Goal: Task Accomplishment & Management: Use online tool/utility

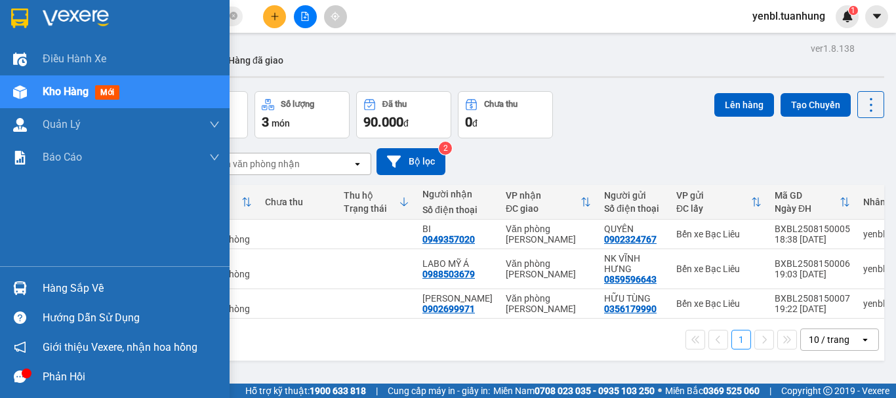
click at [53, 294] on div "Hàng sắp về" at bounding box center [131, 289] width 177 height 20
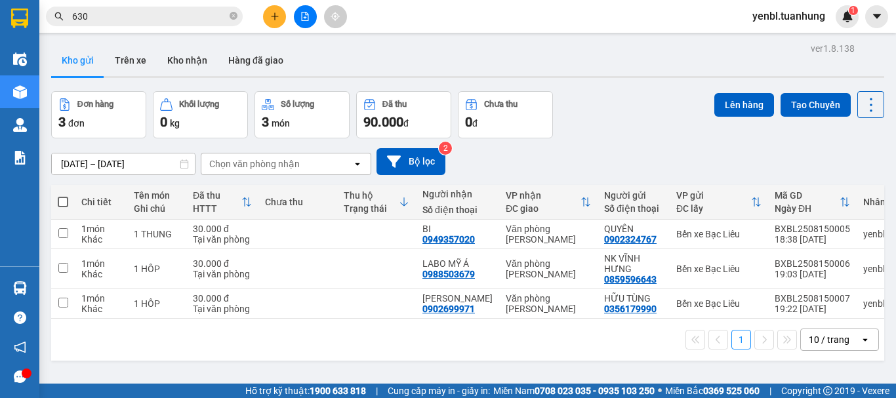
click at [654, 150] on section "Kết quả tìm kiếm ( 2619 ) Bộ lọc Mã ĐH Trạng thái Món hàng Thu hộ Tổng cước Chư…" at bounding box center [448, 199] width 896 height 398
click at [62, 197] on span at bounding box center [63, 202] width 10 height 10
click at [63, 195] on input "checkbox" at bounding box center [63, 195] width 0 height 0
checkbox input "true"
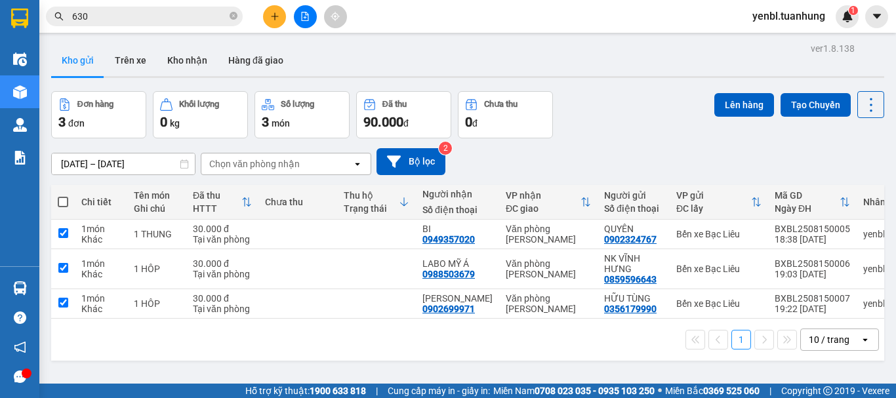
checkbox input "true"
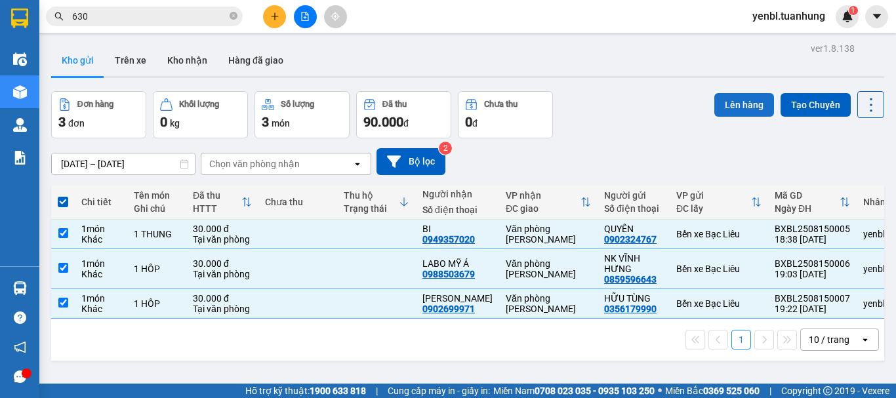
click at [727, 104] on button "Lên hàng" at bounding box center [744, 105] width 60 height 24
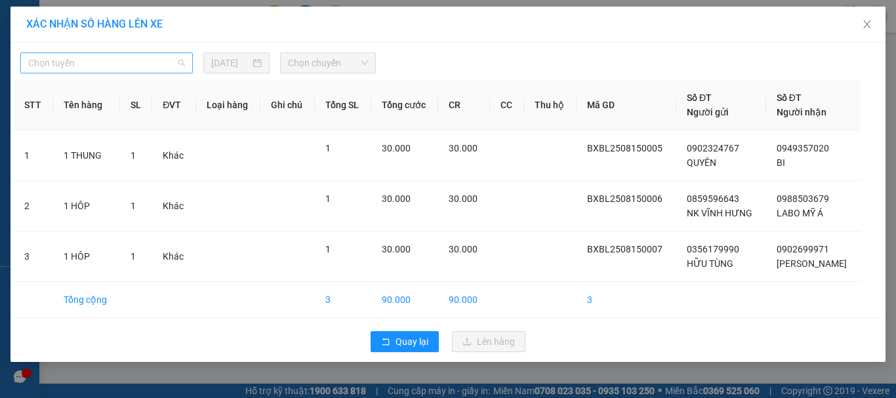
click at [92, 65] on span "Chọn tuyến" at bounding box center [106, 63] width 157 height 20
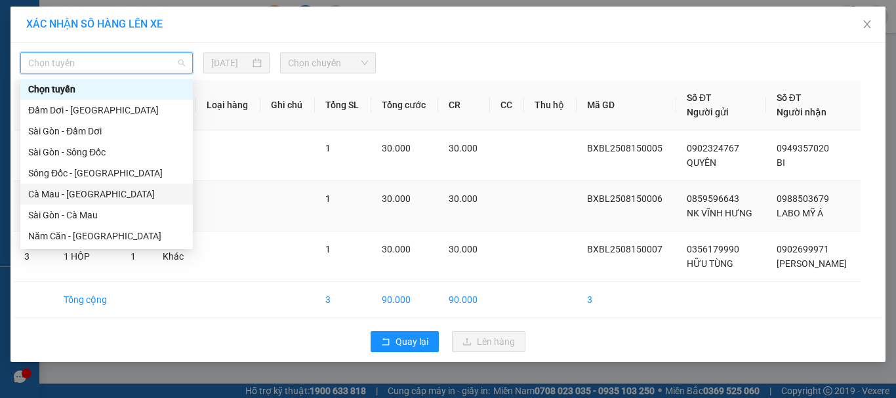
drag, startPoint x: 57, startPoint y: 199, endPoint x: 65, endPoint y: 190, distance: 11.6
click at [60, 199] on div "Cà Mau - [GEOGRAPHIC_DATA]" at bounding box center [106, 194] width 157 height 14
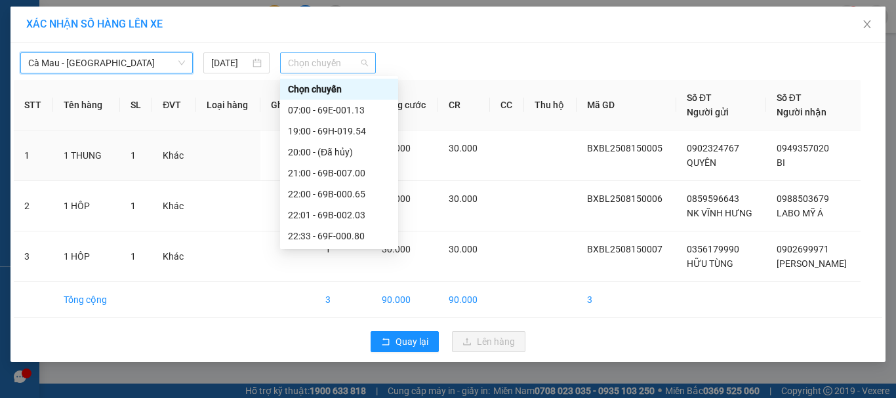
click at [313, 64] on span "Chọn chuyến" at bounding box center [328, 63] width 81 height 20
click at [342, 134] on div "19:00 - 69H-019.54" at bounding box center [339, 131] width 102 height 14
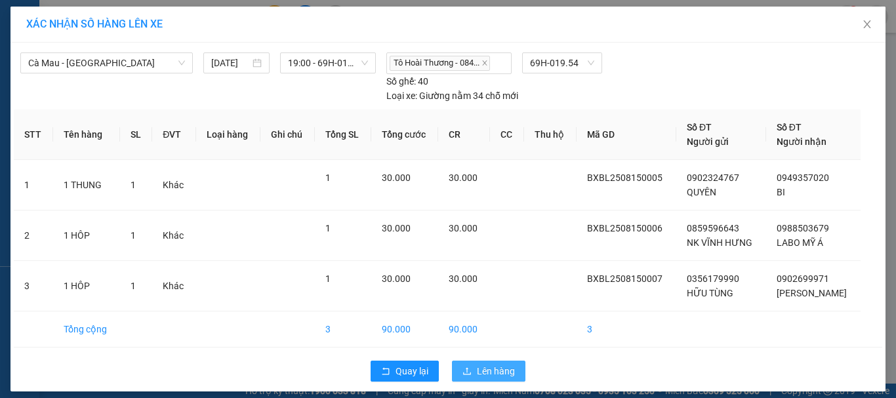
click at [477, 367] on span "Lên hàng" at bounding box center [496, 371] width 38 height 14
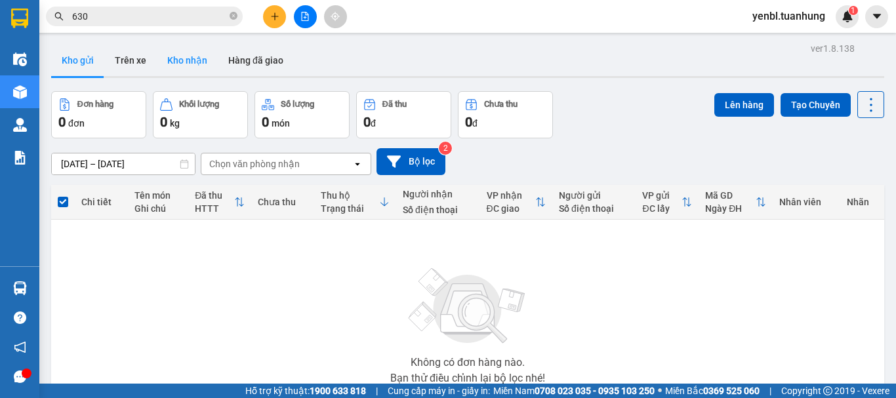
click at [190, 66] on button "Kho nhận" at bounding box center [187, 60] width 61 height 31
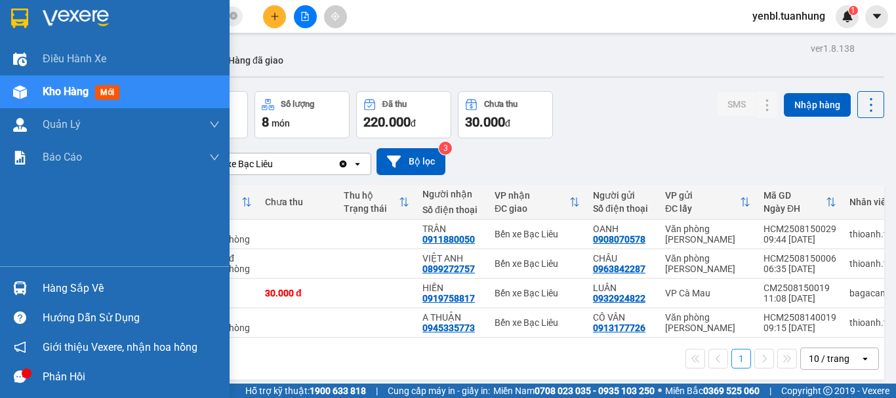
click at [37, 291] on div "Hàng sắp về" at bounding box center [115, 288] width 230 height 30
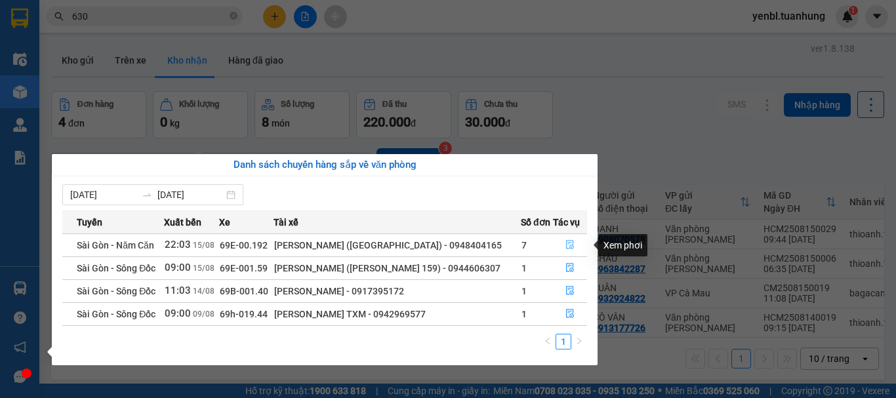
click at [567, 243] on icon "file-done" at bounding box center [569, 244] width 9 height 9
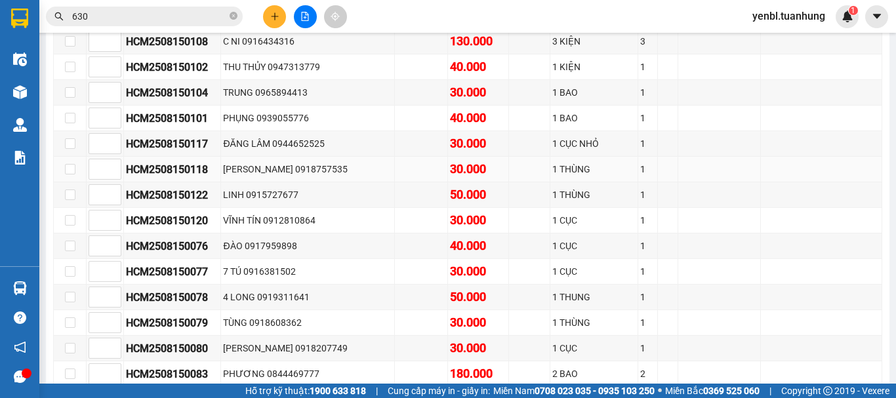
scroll to position [918, 0]
